Goal: Information Seeking & Learning: Learn about a topic

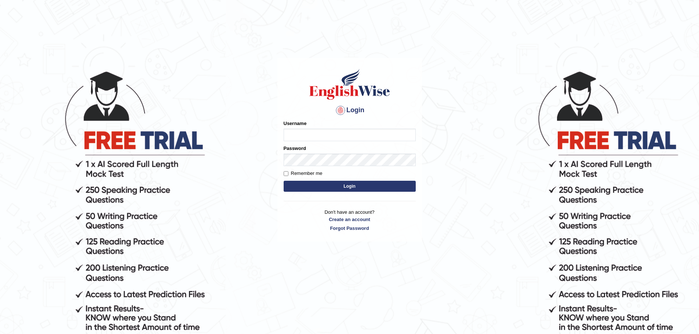
click at [300, 137] on input "Username" at bounding box center [350, 135] width 132 height 12
type input "yalineem"
click at [284, 181] on button "Login" at bounding box center [350, 186] width 132 height 11
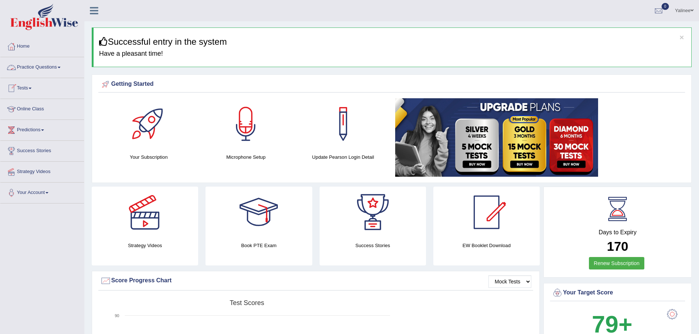
click at [57, 69] on link "Practice Questions" at bounding box center [42, 66] width 84 height 18
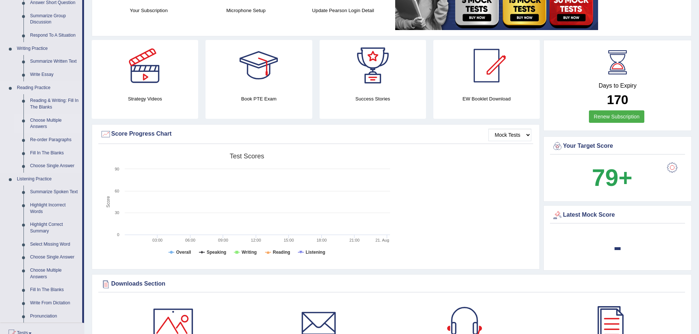
scroll to position [220, 0]
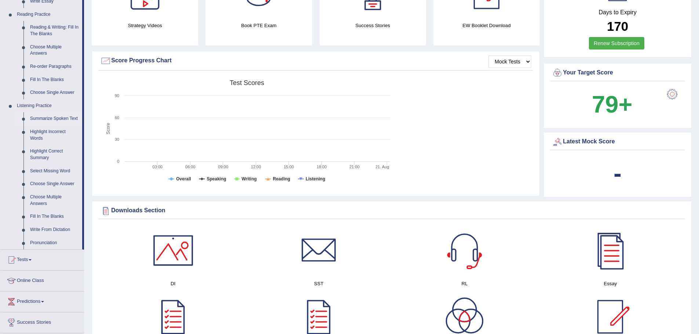
click at [44, 116] on link "Summarize Spoken Text" at bounding box center [54, 118] width 55 height 13
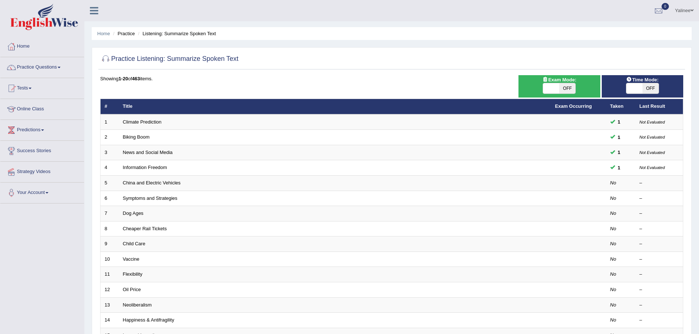
click at [699, 249] on html "Toggle navigation Home Practice Questions Speaking Practice Read Aloud Repeat S…" at bounding box center [349, 167] width 699 height 334
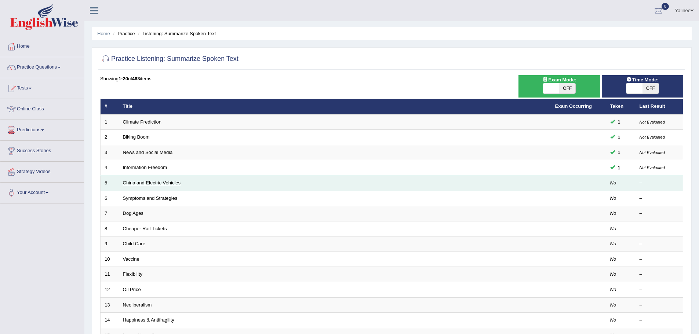
click at [146, 182] on link "China and Electric Vehicles" at bounding box center [152, 183] width 58 height 6
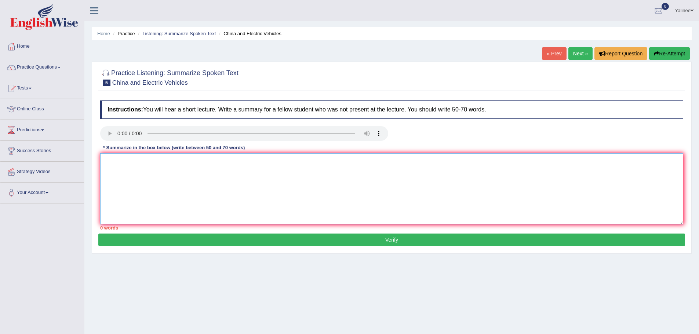
click at [127, 159] on textarea at bounding box center [391, 188] width 583 height 71
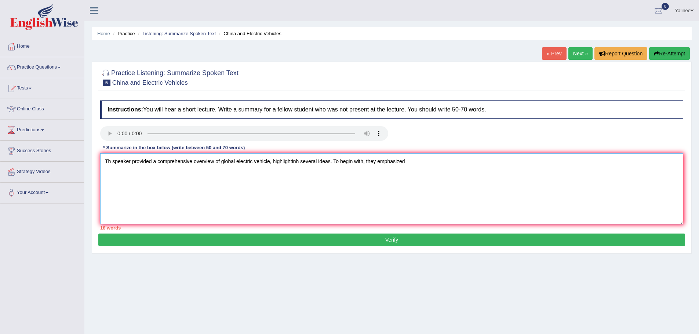
click at [113, 158] on textarea "Th speaker provided a comprehensive overview of global electric vehicle, highli…" at bounding box center [391, 188] width 583 height 71
click at [110, 160] on textarea "Th speaker provided a comprehensive overview of global electric vehicle, highli…" at bounding box center [391, 188] width 583 height 71
click at [304, 187] on textarea "The speaker provided a comprehensive overview of global electric vehicle, highl…" at bounding box center [391, 188] width 583 height 71
click at [408, 162] on textarea "The speaker provided a comprehensive overview of global electric vehicle, highl…" at bounding box center [391, 188] width 583 height 71
drag, startPoint x: 224, startPoint y: 161, endPoint x: 239, endPoint y: 162, distance: 15.4
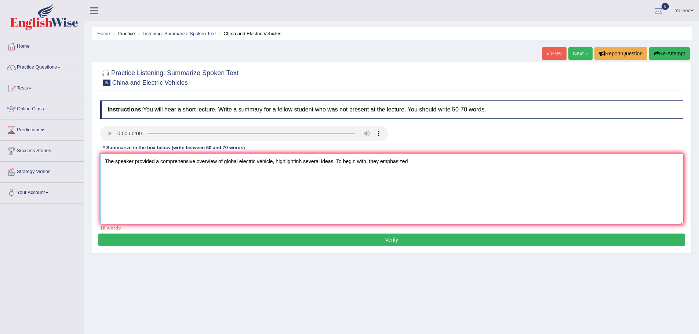
click at [239, 162] on textarea "The speaker provided a comprehensive overview of global electric vehicle, highl…" at bounding box center [391, 188] width 583 height 71
type textarea "The speaker provided a comprehensive overview of electric vehicle, highlightinh…"
click at [674, 54] on button "Re-Attempt" at bounding box center [669, 53] width 41 height 12
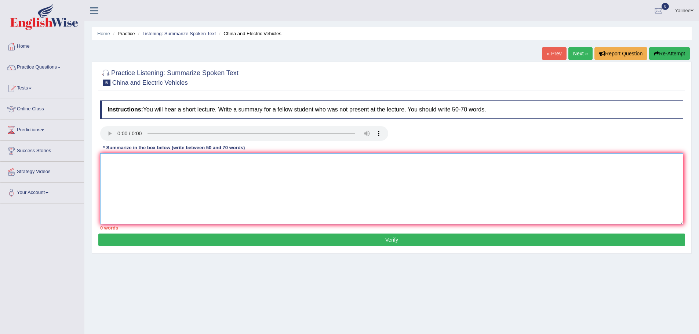
click at [118, 172] on textarea at bounding box center [391, 188] width 583 height 71
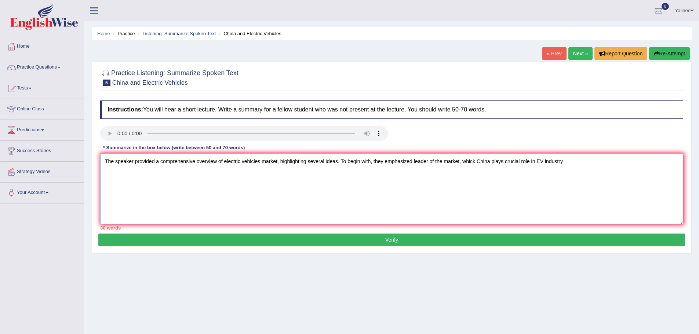
click at [426, 176] on textarea "The speaker provided a comprehensive overview of electric vehicles market, high…" at bounding box center [391, 188] width 583 height 71
drag, startPoint x: 414, startPoint y: 161, endPoint x: 418, endPoint y: 161, distance: 4.0
click at [414, 161] on textarea "The speaker provided a comprehensive overview of electric vehicles market, high…" at bounding box center [391, 188] width 583 height 71
click at [481, 162] on textarea "The speaker provided a comprehensive overview of electric vehicles market, high…" at bounding box center [391, 188] width 583 height 71
click at [573, 160] on textarea "The speaker provided a comprehensive overview of electric vehicles market, high…" at bounding box center [391, 188] width 583 height 71
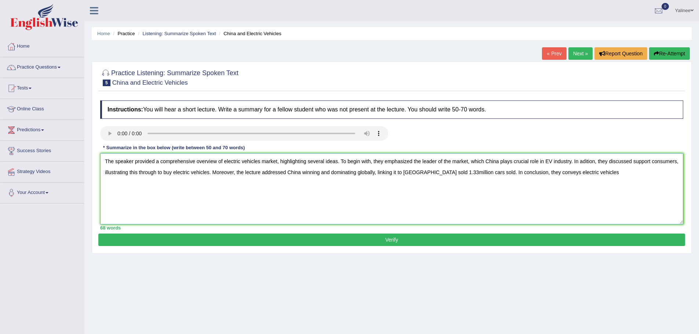
click at [542, 173] on textarea "The speaker provided a comprehensive overview of electric vehicles market, high…" at bounding box center [391, 188] width 583 height 71
click at [583, 173] on textarea "The speaker provided a comprehensive overview of electric vehicles market, high…" at bounding box center [391, 188] width 583 height 71
drag, startPoint x: 321, startPoint y: 172, endPoint x: 358, endPoint y: 173, distance: 37.1
click at [358, 173] on textarea "The speaker provided a comprehensive overview of electric vehicles market, high…" at bounding box center [391, 188] width 583 height 71
click at [547, 171] on textarea "The speaker provided a comprehensive overview of electric vehicles market, high…" at bounding box center [391, 188] width 583 height 71
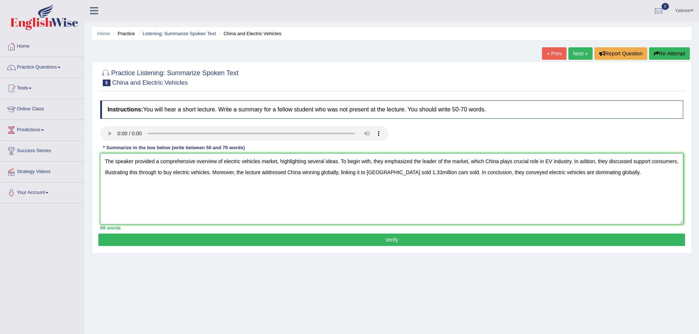
click at [240, 161] on textarea "The speaker provided a comprehensive overview of electric vehicles market, high…" at bounding box center [391, 188] width 583 height 71
click at [356, 209] on textarea "The speaker provided a comprehensive overview of electric vehicles market, high…" at bounding box center [391, 188] width 583 height 71
drag, startPoint x: 428, startPoint y: 172, endPoint x: 439, endPoint y: 170, distance: 11.5
click at [439, 170] on textarea "The speaker provided a comprehensive overview of electric vehicles market, high…" at bounding box center [391, 188] width 583 height 71
type textarea "The speaker provided a comprehensive overview of electric vehicles market, high…"
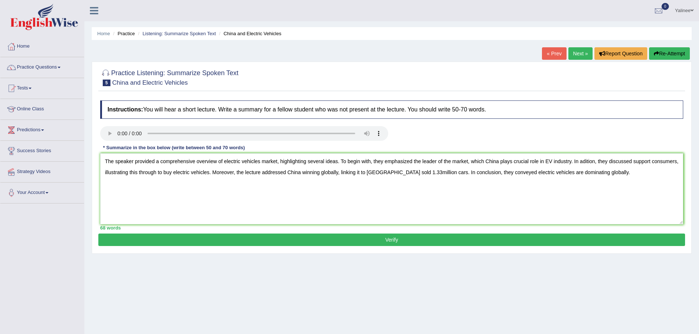
click at [376, 239] on button "Verify" at bounding box center [391, 240] width 587 height 12
